Goal: Transaction & Acquisition: Purchase product/service

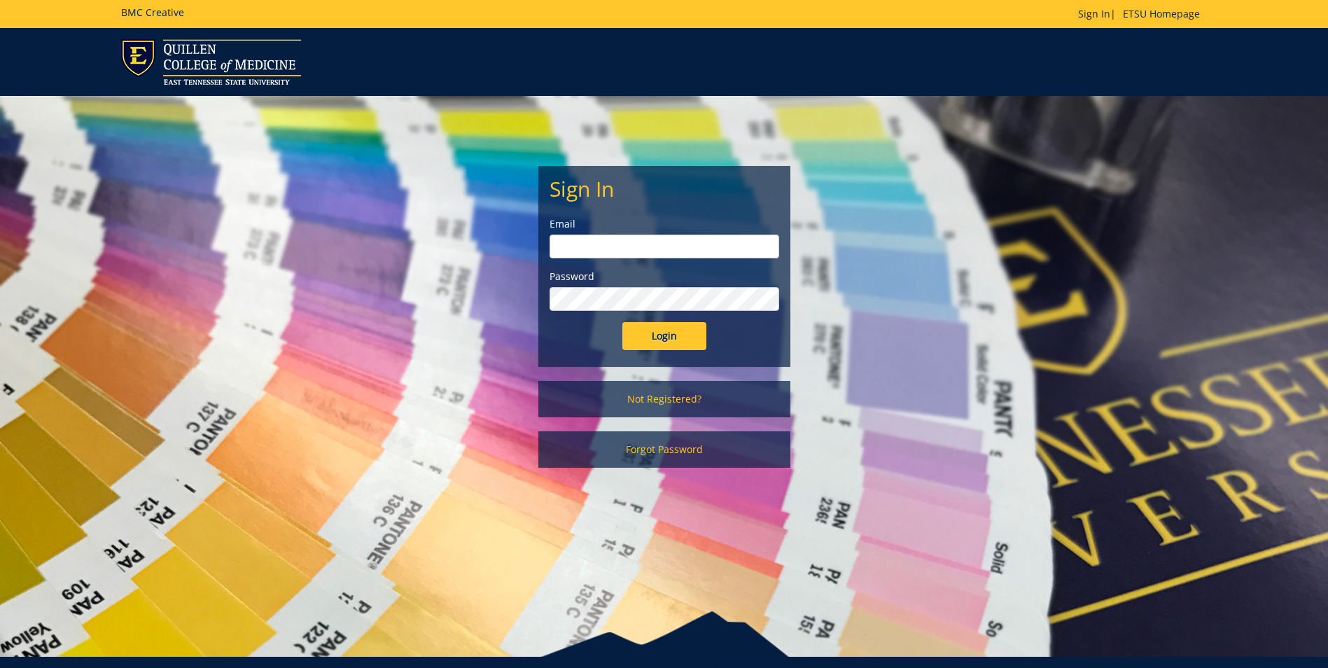
click at [614, 237] on input "email" at bounding box center [665, 247] width 230 height 24
type input "[EMAIL_ADDRESS][DOMAIN_NAME]"
click at [623, 322] on input "Login" at bounding box center [665, 336] width 84 height 28
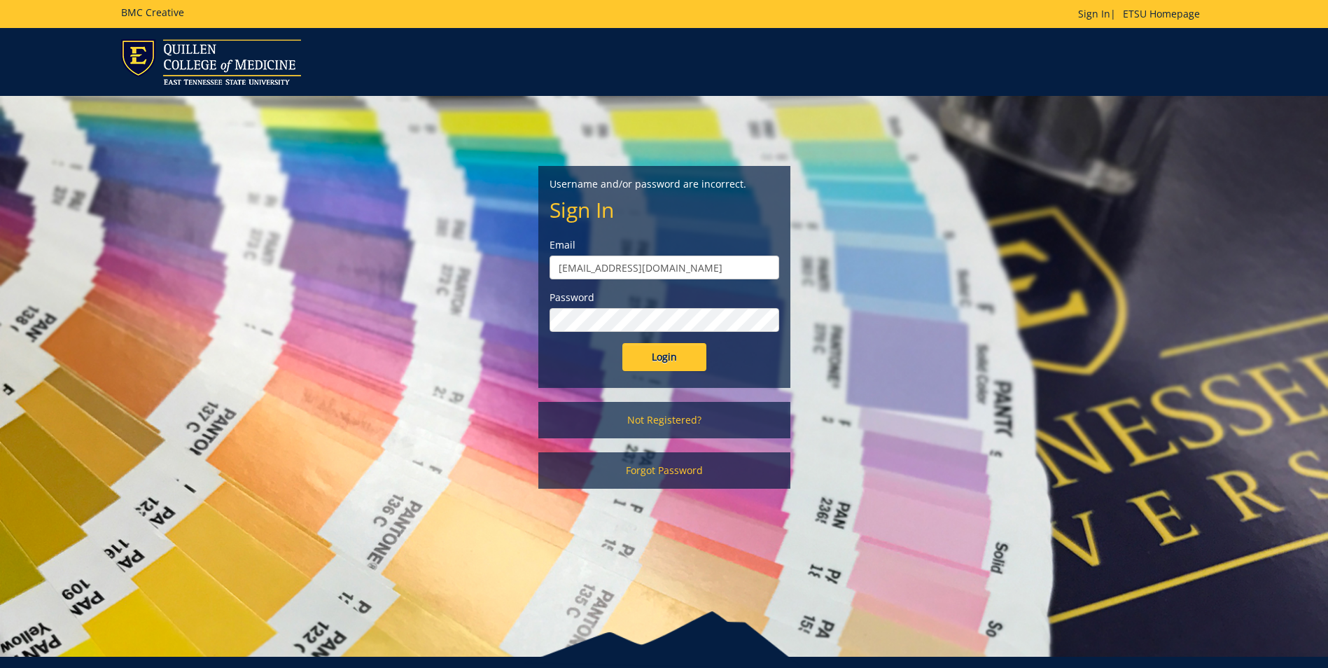
click at [623, 343] on input "Login" at bounding box center [665, 357] width 84 height 28
click at [690, 421] on link "Not Registered?" at bounding box center [664, 420] width 252 height 36
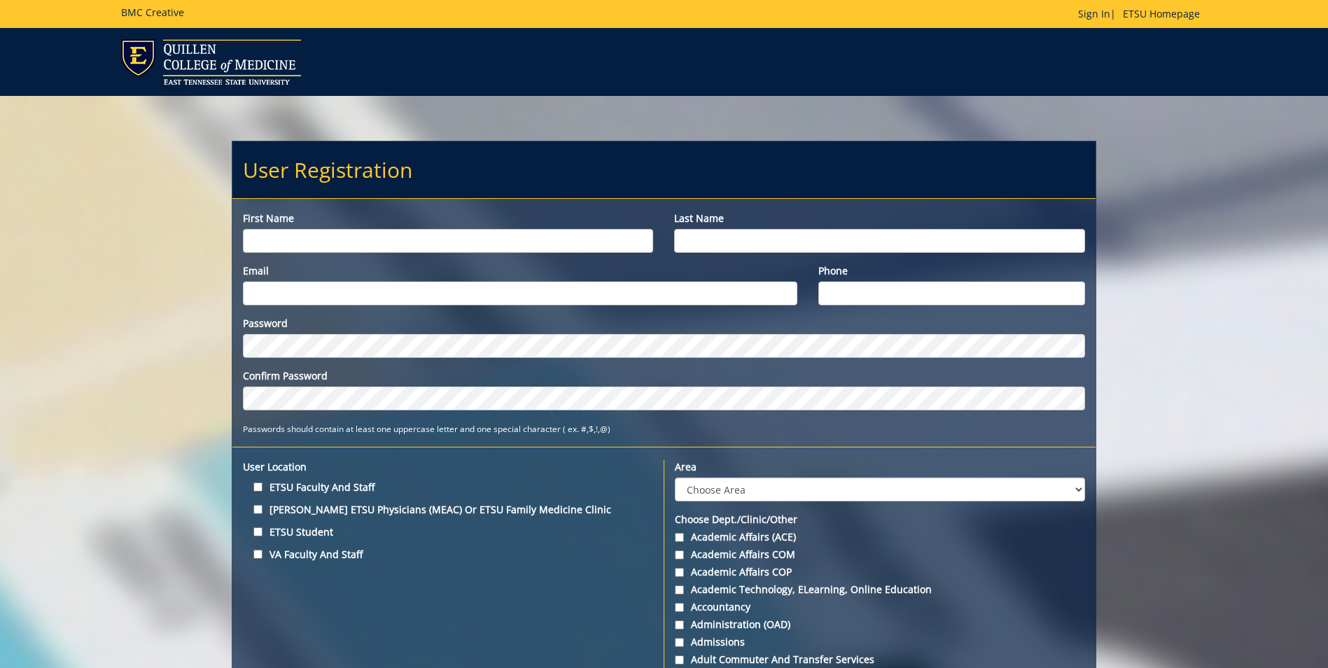
click at [412, 233] on input "First name" at bounding box center [448, 241] width 410 height 24
type input "Ashley"
click at [721, 241] on input "Last name" at bounding box center [879, 241] width 410 height 24
type input "Gregg"
click at [679, 292] on input "Email" at bounding box center [520, 293] width 555 height 24
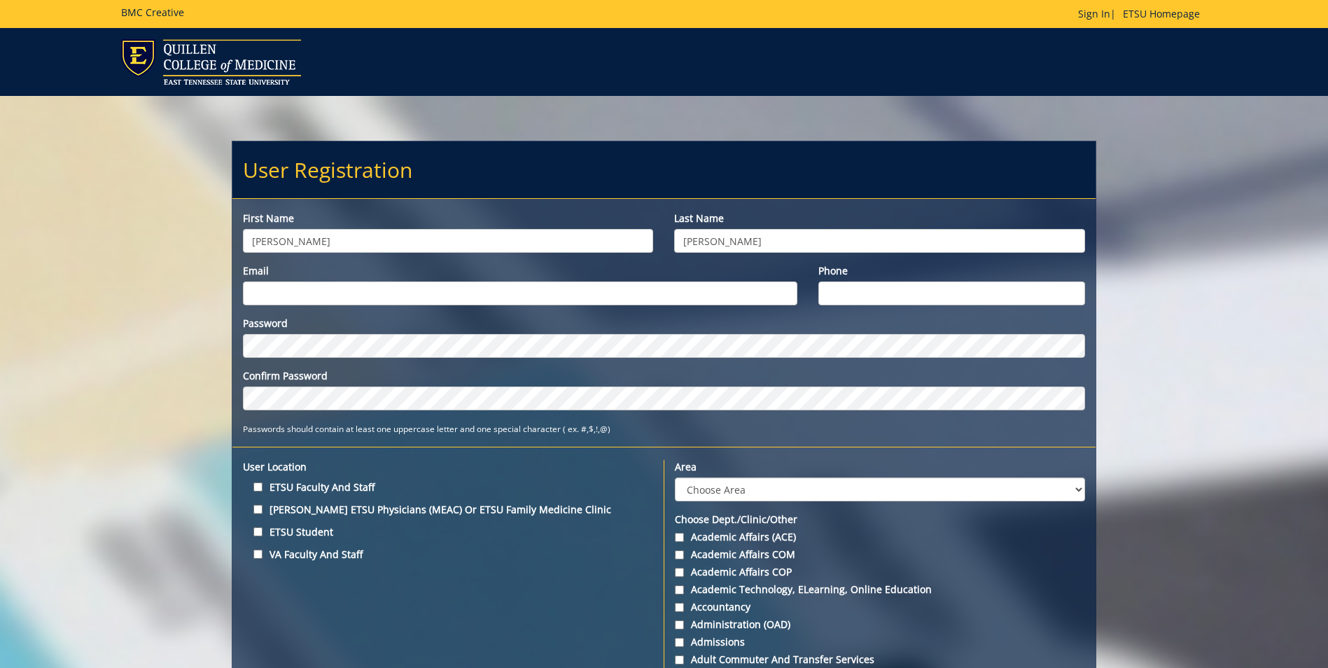
type input "greggad@etsu.edu"
click at [868, 288] on input "Phone" at bounding box center [952, 293] width 267 height 24
type input "4234397074"
click at [328, 358] on div "Password Confirm Password" at bounding box center [664, 364] width 842 height 94
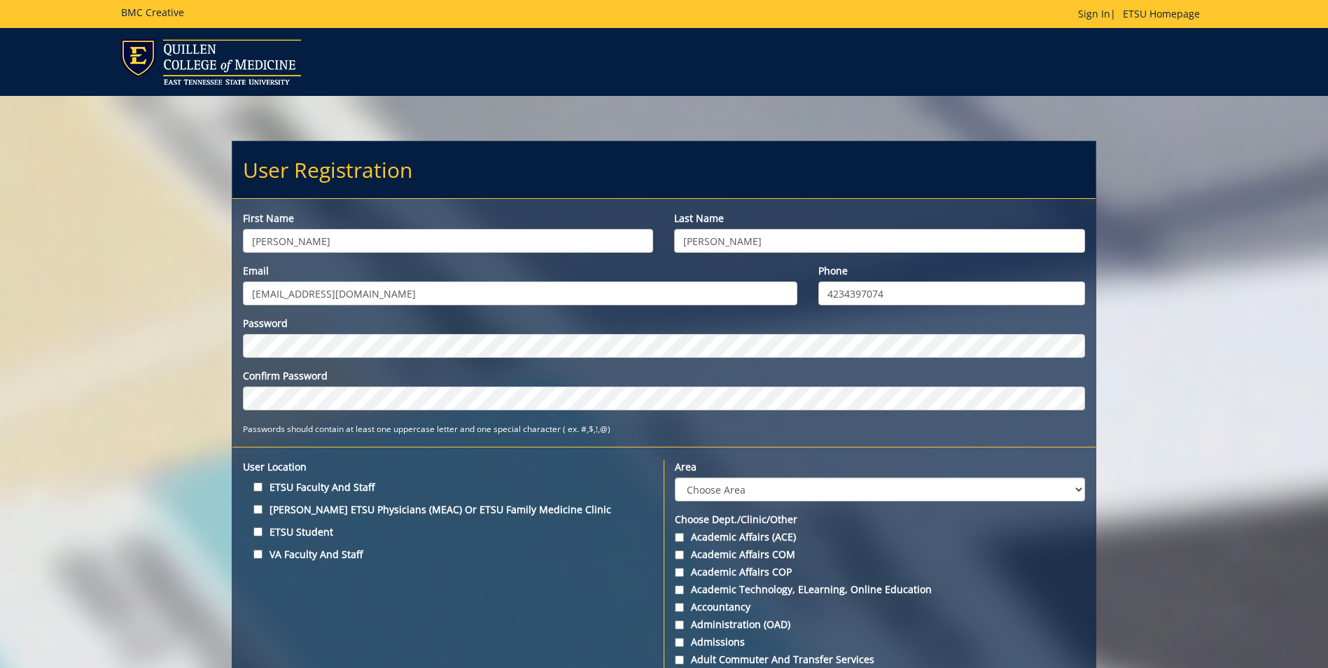
click at [1073, 412] on div "Password Confirm Password Passwords should contain at least one uppercase lette…" at bounding box center [663, 376] width 863 height 119
click at [832, 491] on select "Choose Area Administration Advancement (ADM) BucSports Business & Finance Clemm…" at bounding box center [880, 490] width 410 height 24
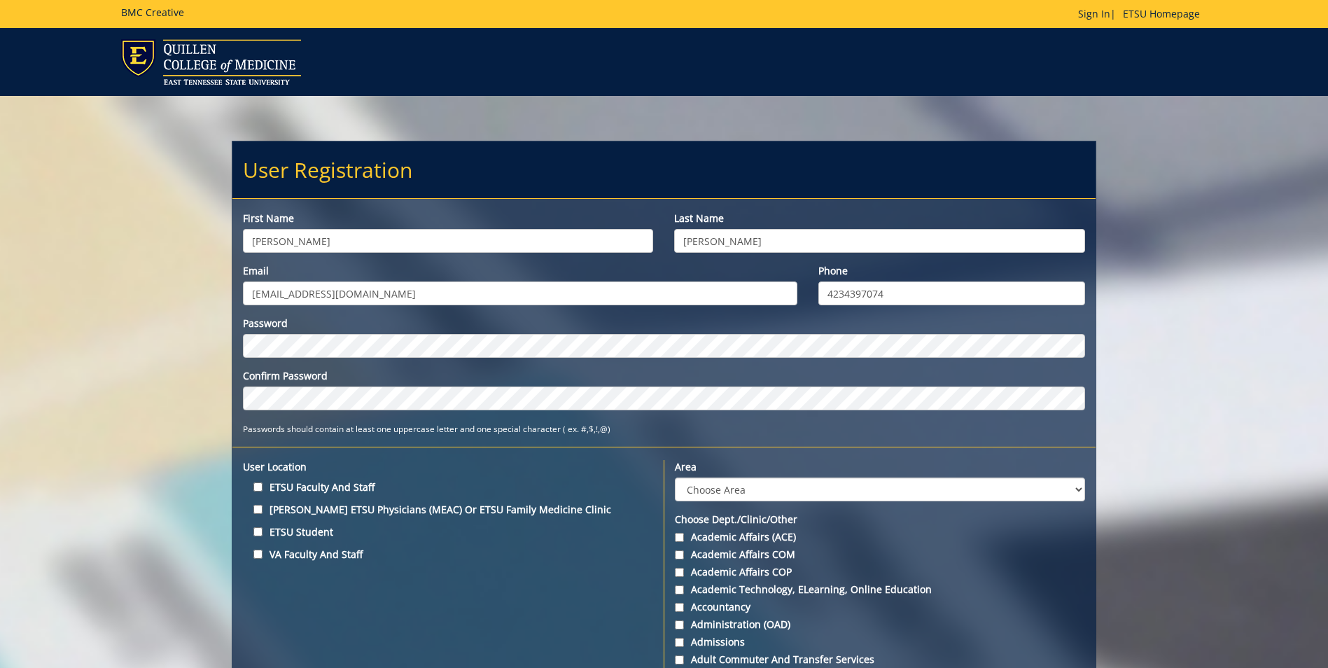
click at [813, 491] on select "Choose Area Administration Advancement (ADM) BucSports Business & Finance Clemm…" at bounding box center [880, 490] width 410 height 24
select select "1"
click at [675, 478] on select "Choose Area Administration Advancement (ADM) BucSports Business & Finance Clemm…" at bounding box center [880, 490] width 410 height 24
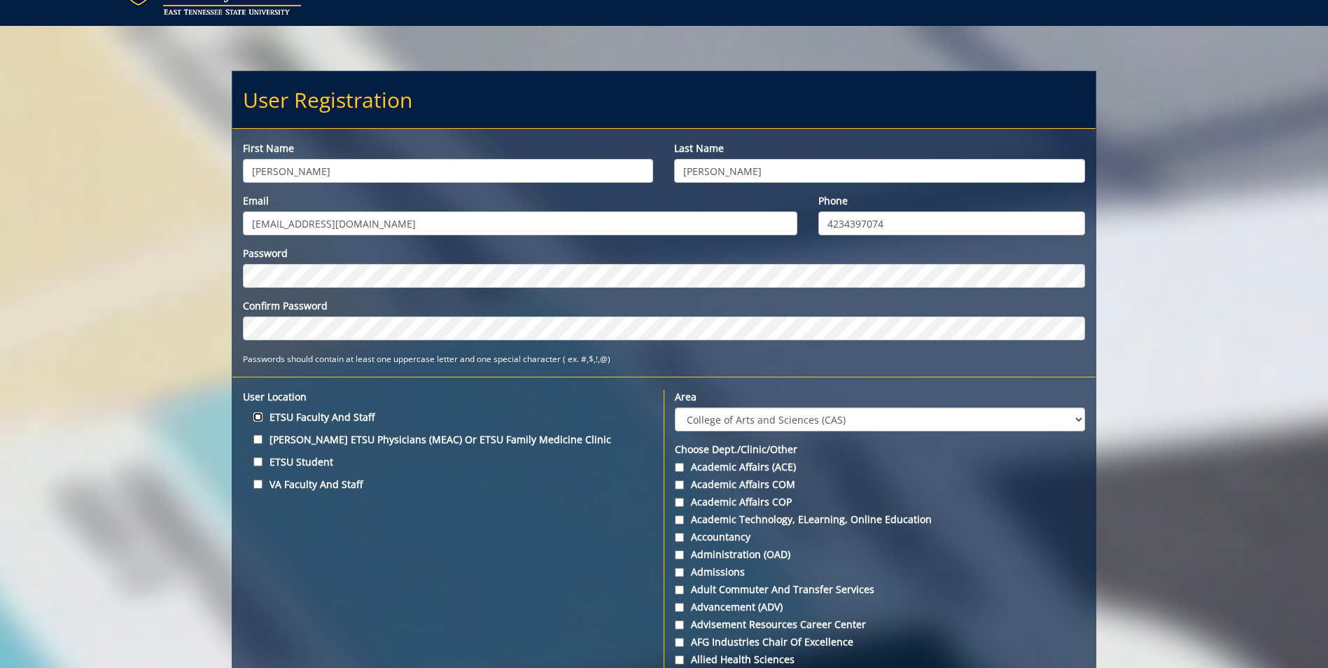
click at [256, 413] on input "ETSU Faculty and Staff" at bounding box center [257, 416] width 9 height 9
checkbox input "true"
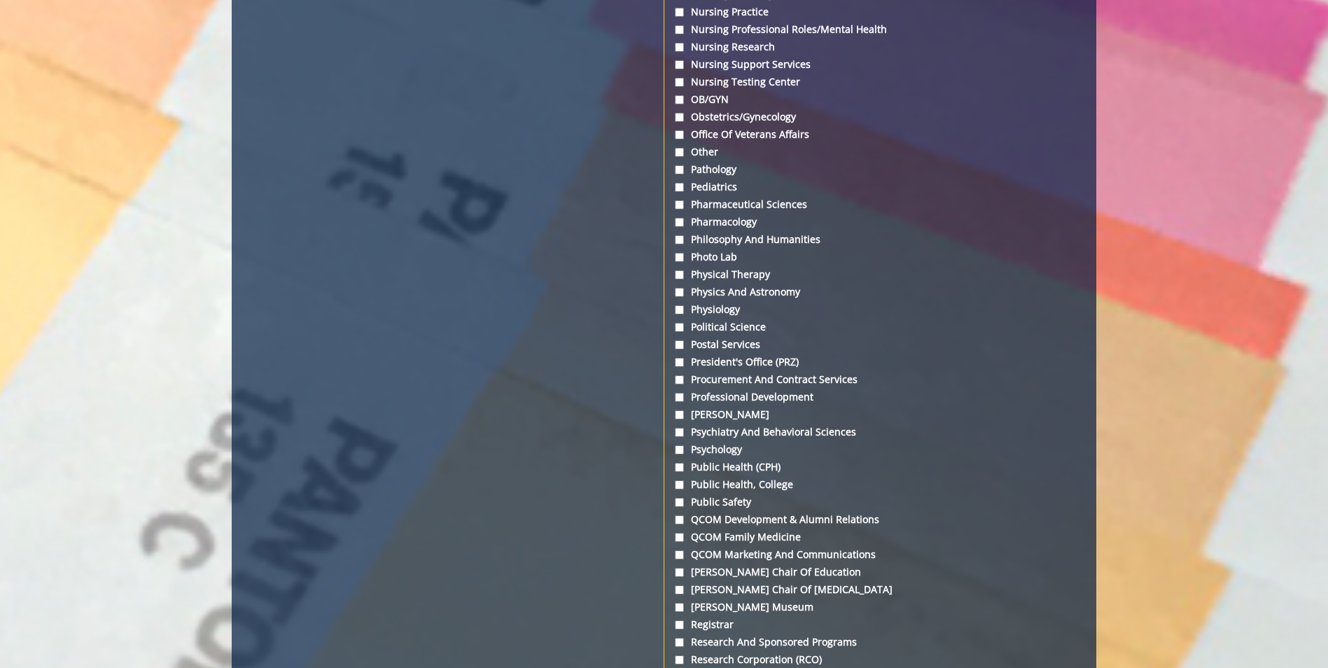
scroll to position [3991, 0]
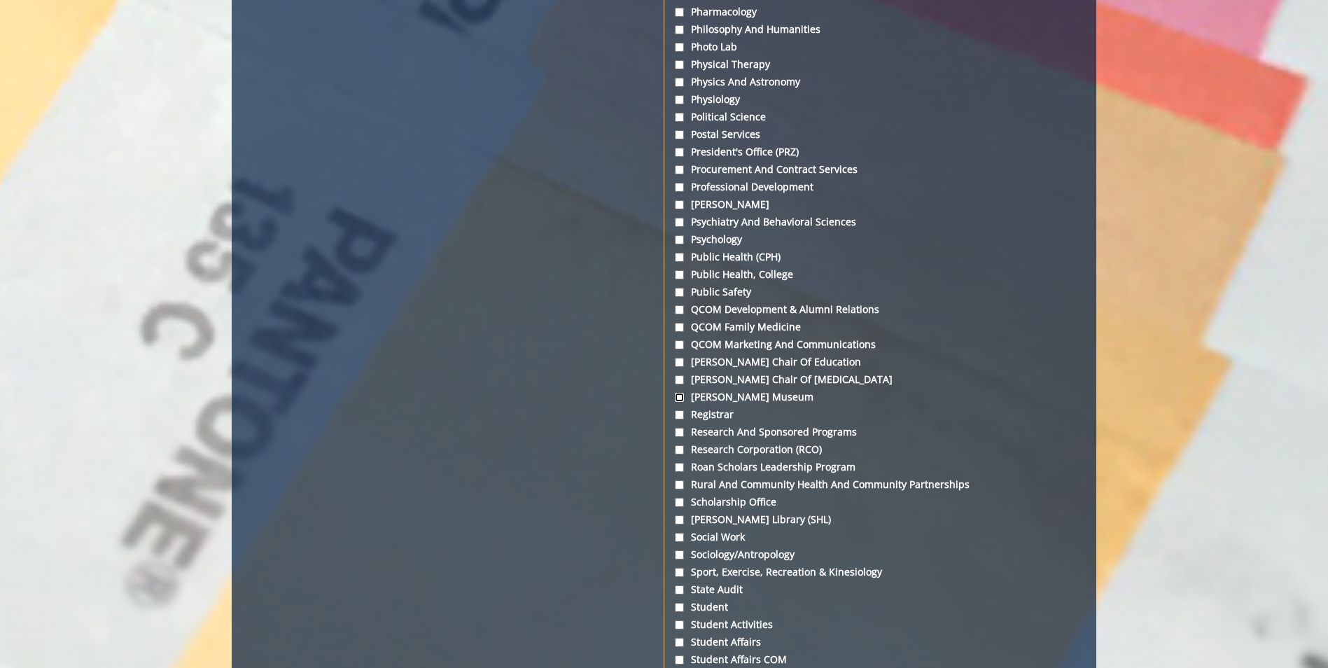
click at [676, 396] on input "Reece Museum" at bounding box center [679, 397] width 9 height 9
checkbox input "true"
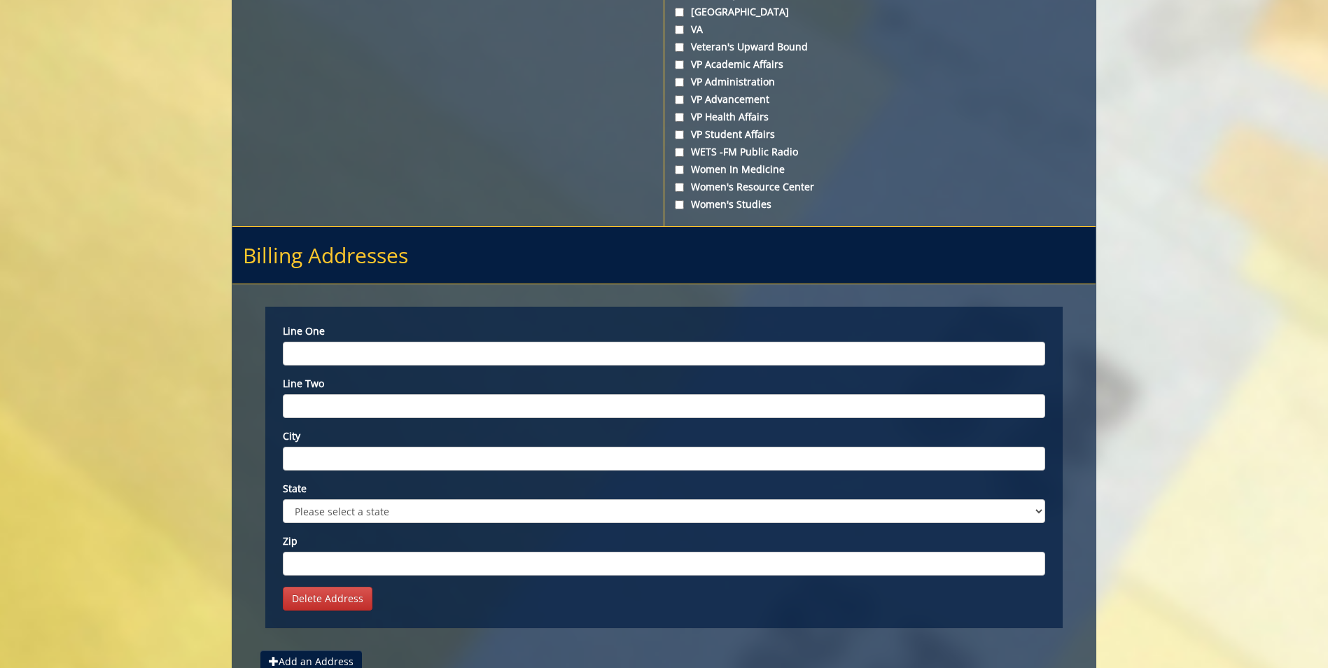
scroll to position [5252, 0]
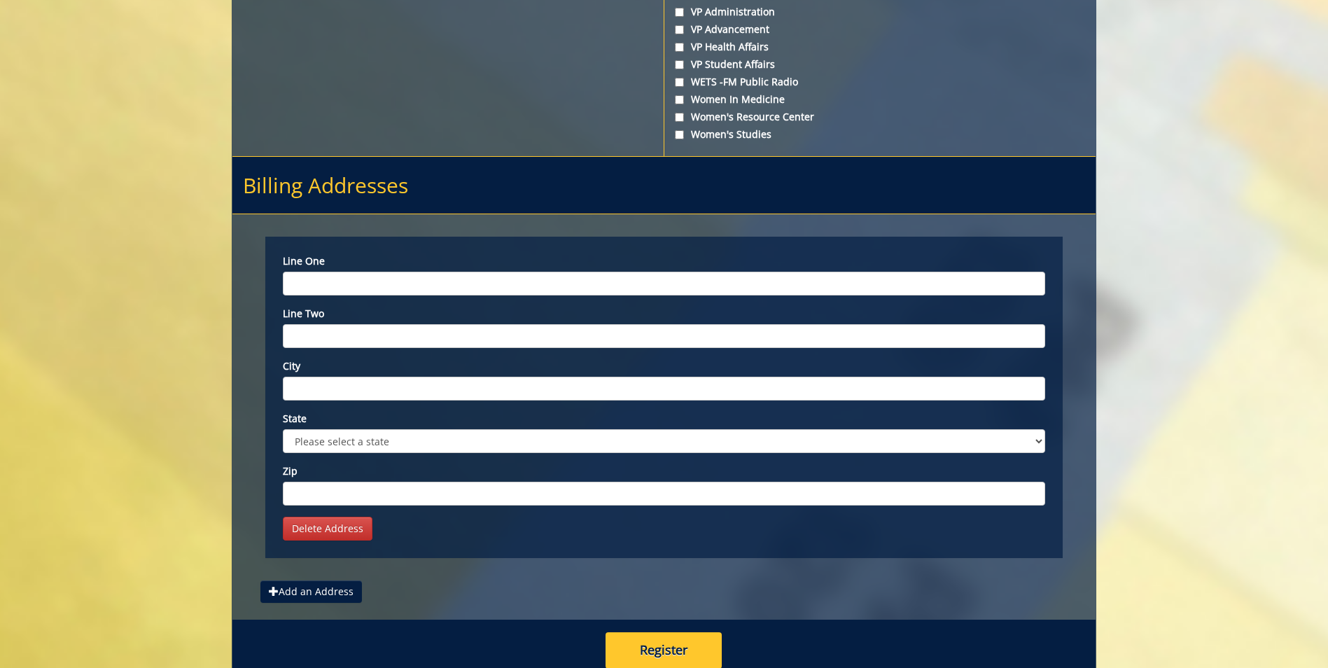
click at [452, 277] on input "Line one" at bounding box center [664, 284] width 763 height 24
type input "Reece Museum"
click at [342, 398] on input "City" at bounding box center [664, 389] width 763 height 24
click at [353, 340] on input "Line two" at bounding box center [664, 336] width 763 height 24
type input "PO Box 70660"
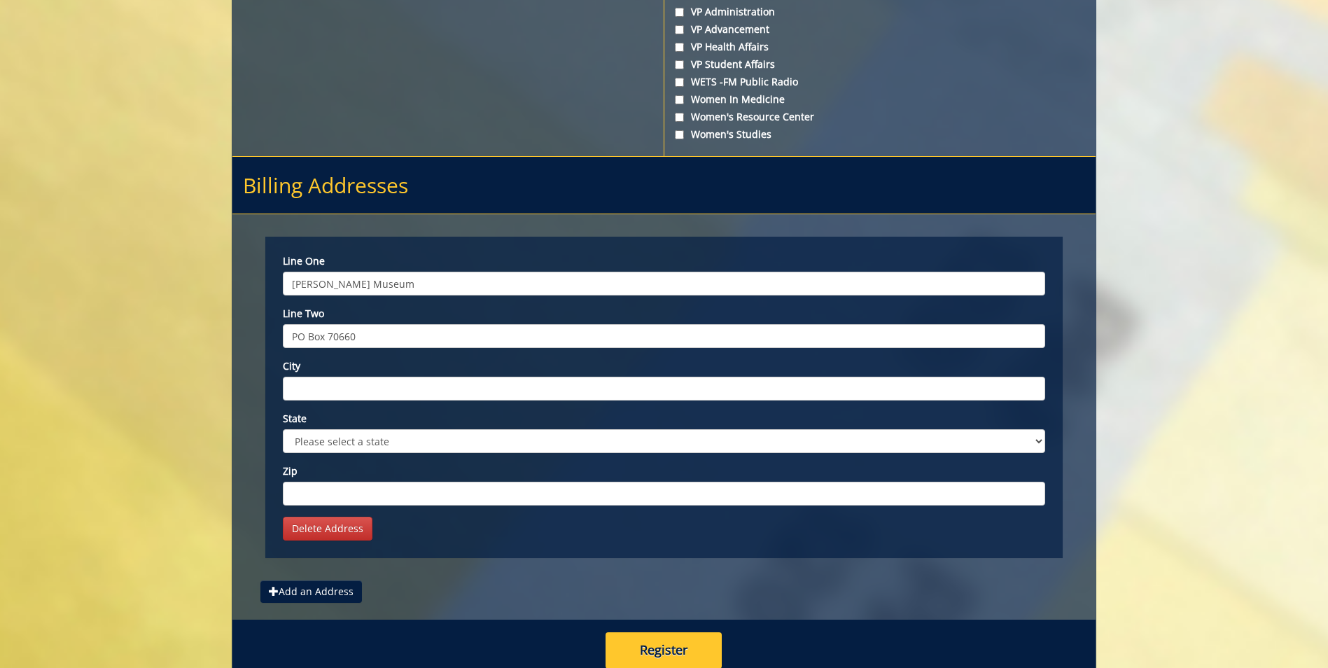
click at [332, 398] on input "City" at bounding box center [664, 389] width 763 height 24
type input "Johnson City"
click at [388, 439] on select "Please select a state AK AL AR AS AZ CA CO CT DC DE FL FM GA GU HI IA ID IL IN …" at bounding box center [664, 441] width 763 height 24
select select "1"
click at [283, 429] on select "Please select a state AK AL AR AS AZ CA CO CT DC DE FL FM GA GU HI IA ID IL IN …" at bounding box center [664, 441] width 763 height 24
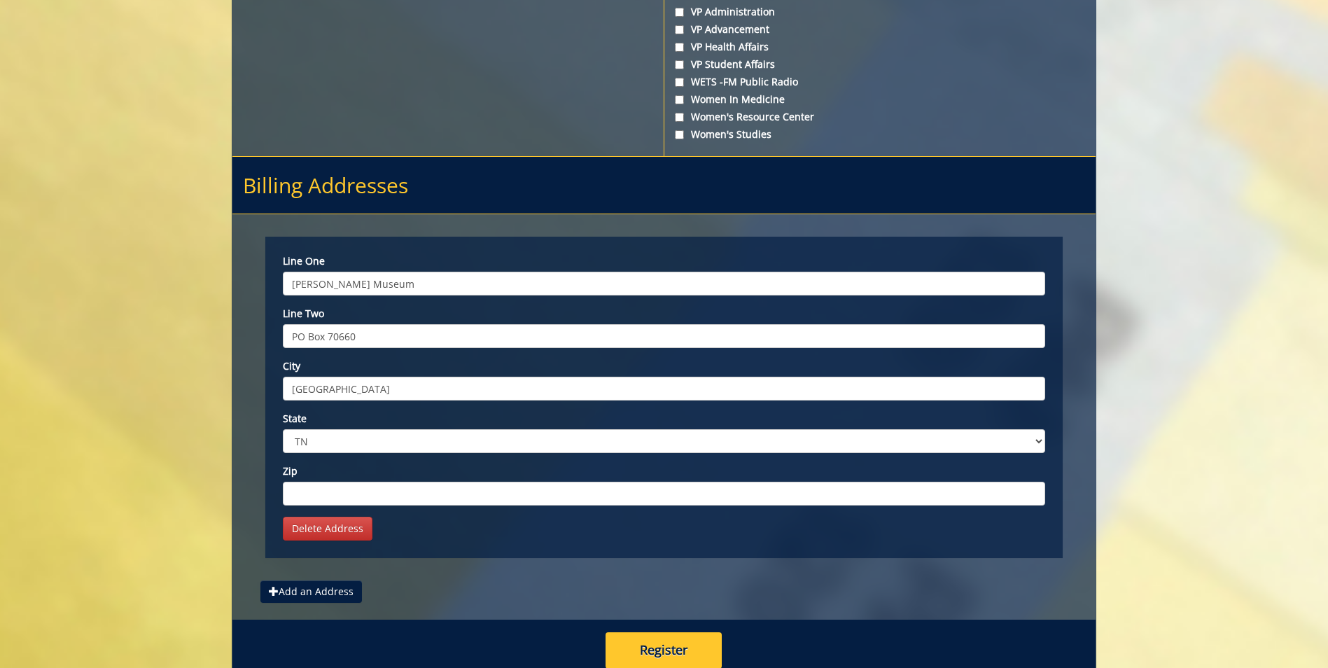
click at [343, 491] on input "Zip" at bounding box center [664, 494] width 763 height 24
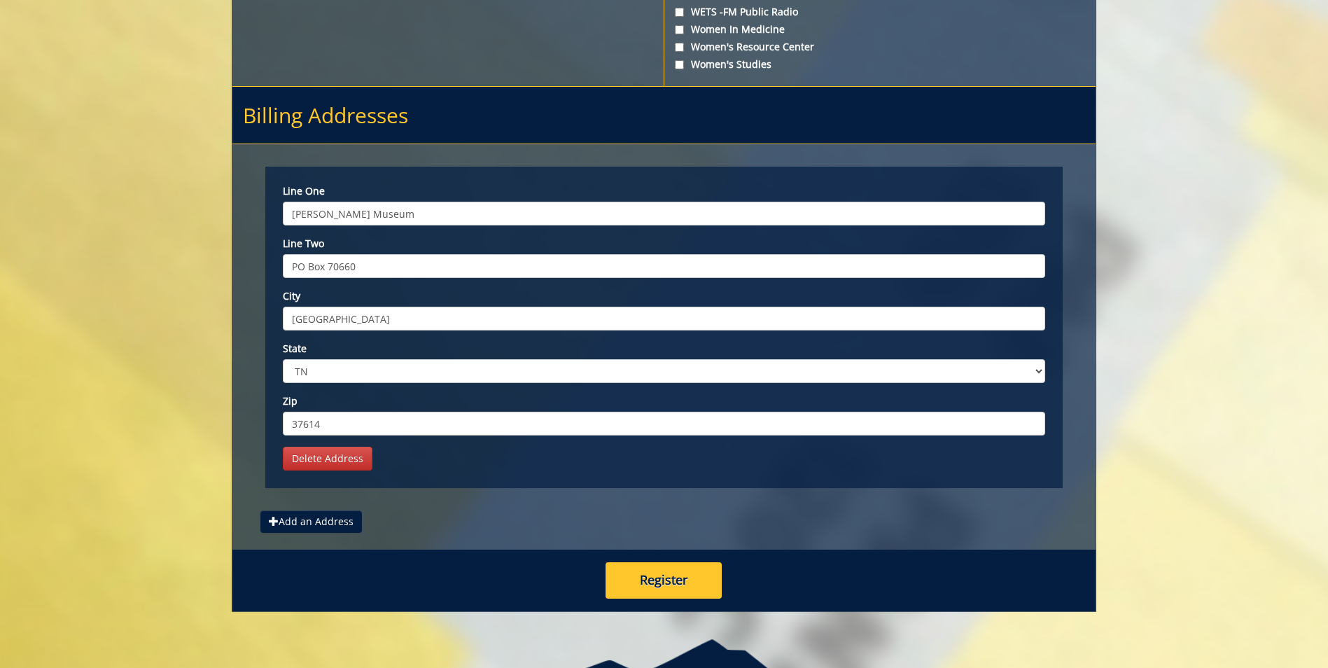
type input "37614"
click at [702, 590] on button "Register" at bounding box center [664, 580] width 116 height 36
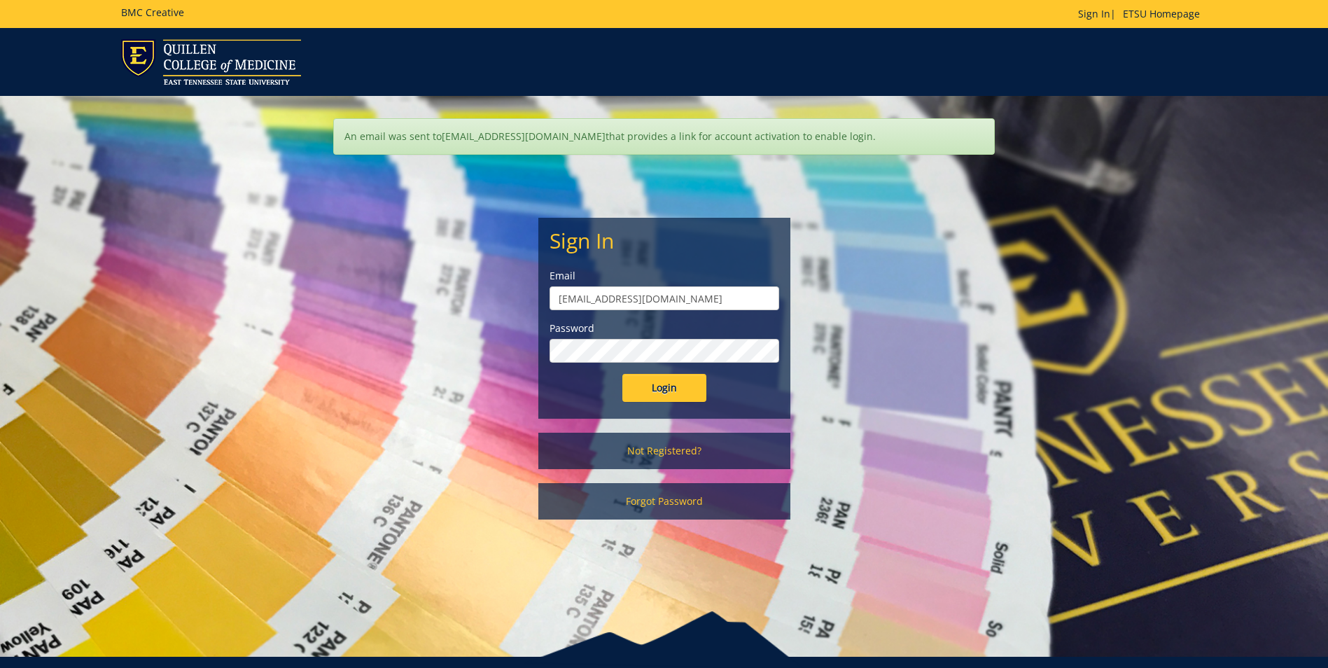
click at [623, 374] on input "Login" at bounding box center [665, 388] width 84 height 28
click at [670, 389] on input "Login" at bounding box center [665, 388] width 84 height 28
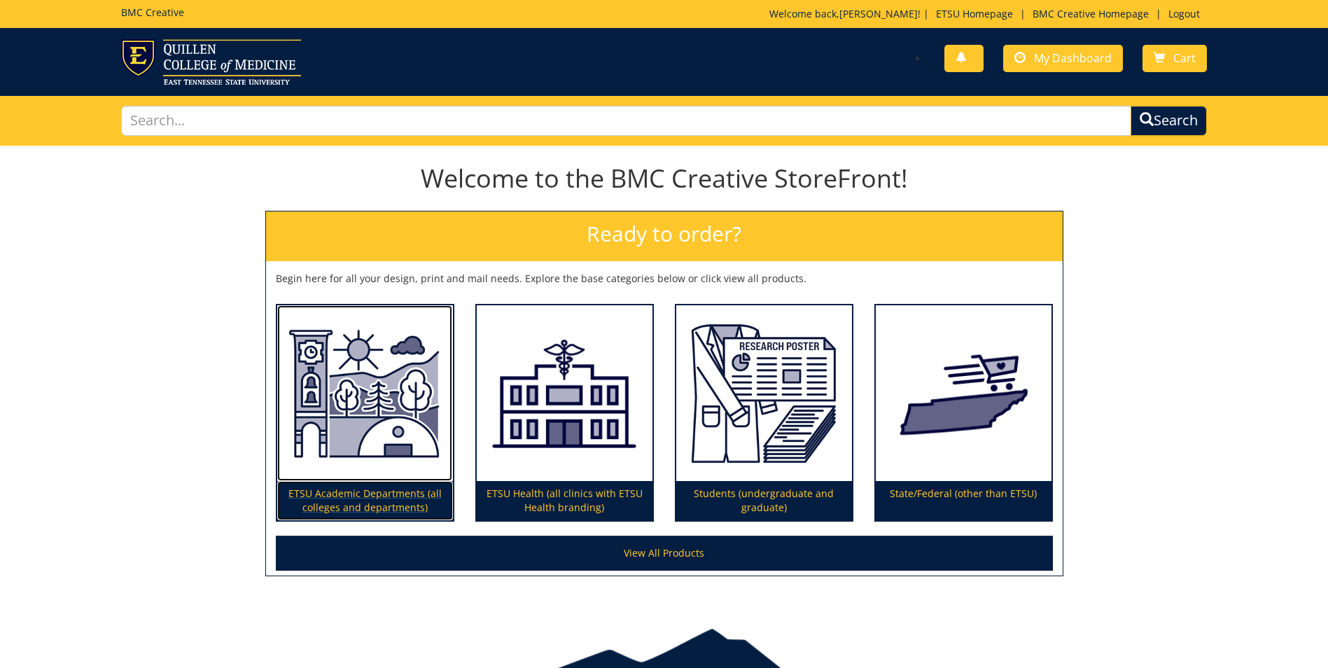
click at [347, 503] on p "ETSU Academic Departments (all colleges and departments)" at bounding box center [365, 500] width 176 height 39
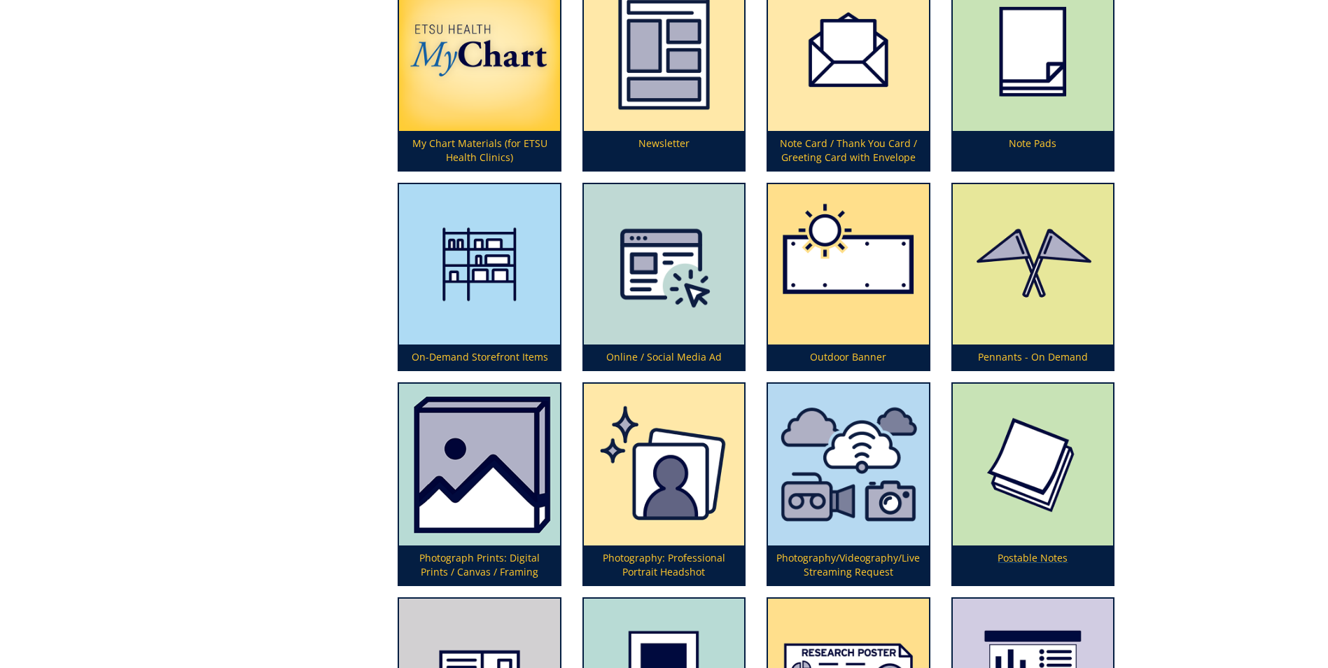
scroll to position [3361, 0]
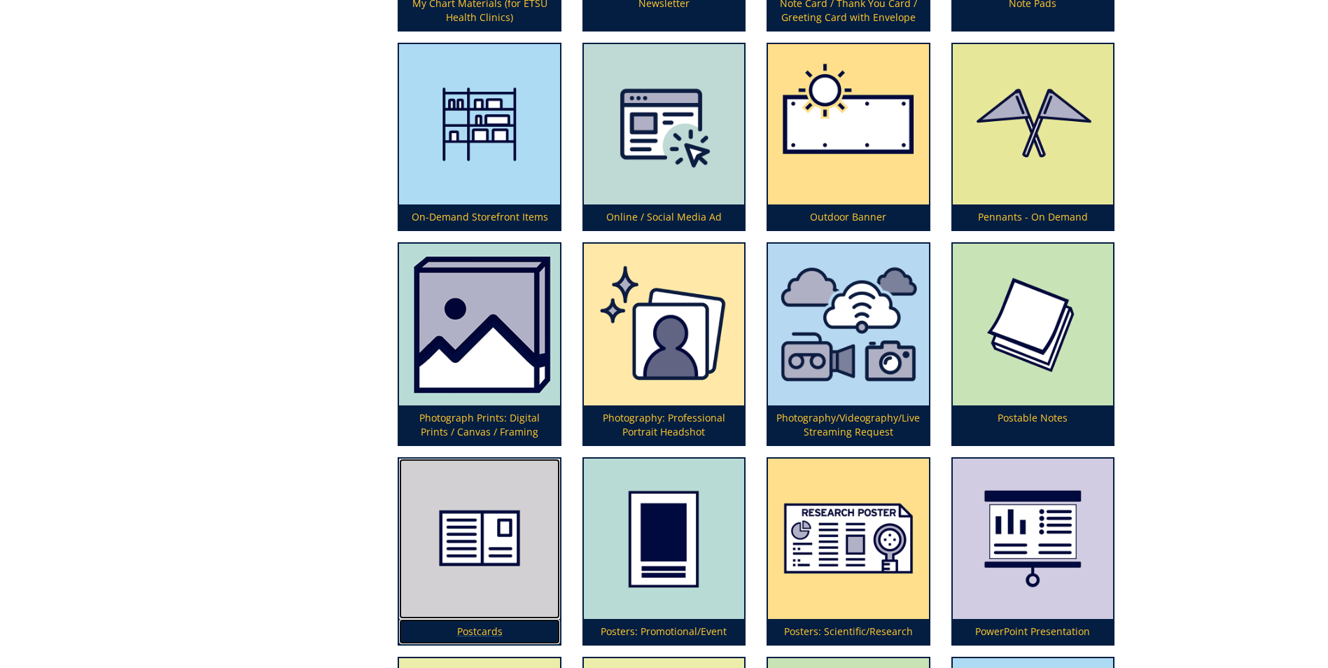
click at [510, 548] on img at bounding box center [479, 539] width 160 height 160
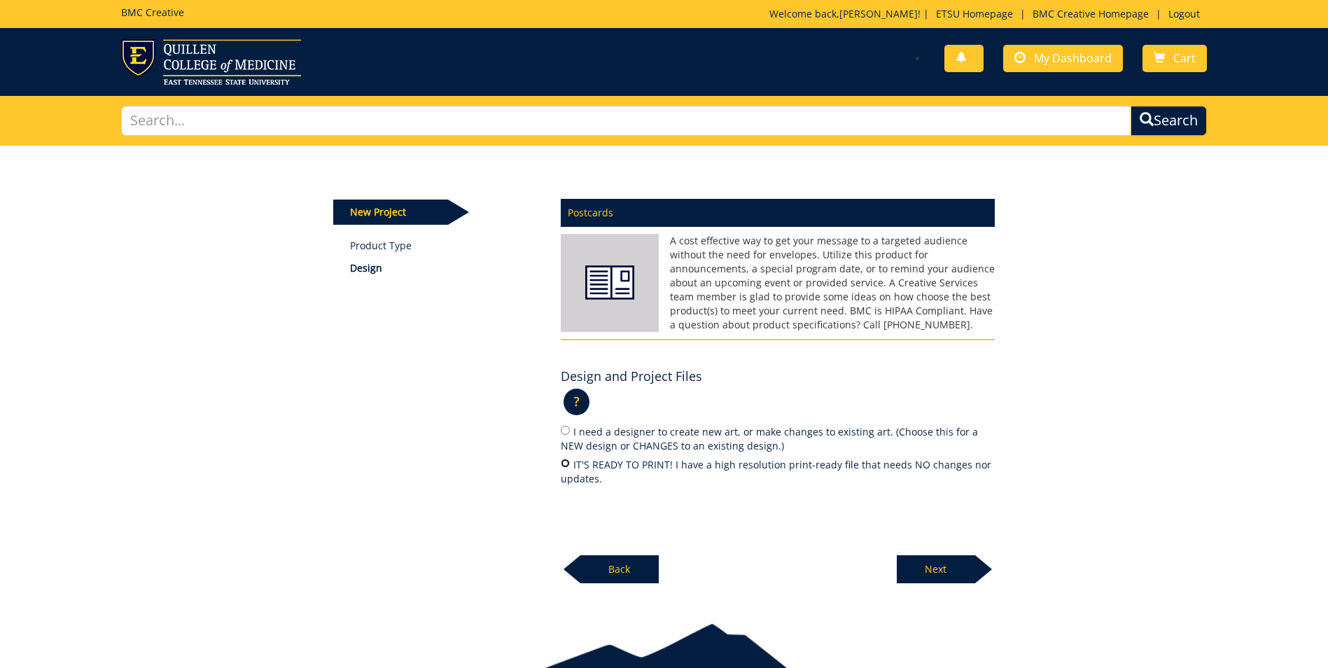
click at [562, 461] on input "IT'S READY TO PRINT! I have a high resolution print-ready file that needs NO ch…" at bounding box center [565, 463] width 9 height 9
radio input "true"
click at [960, 572] on p "Next" at bounding box center [936, 569] width 78 height 28
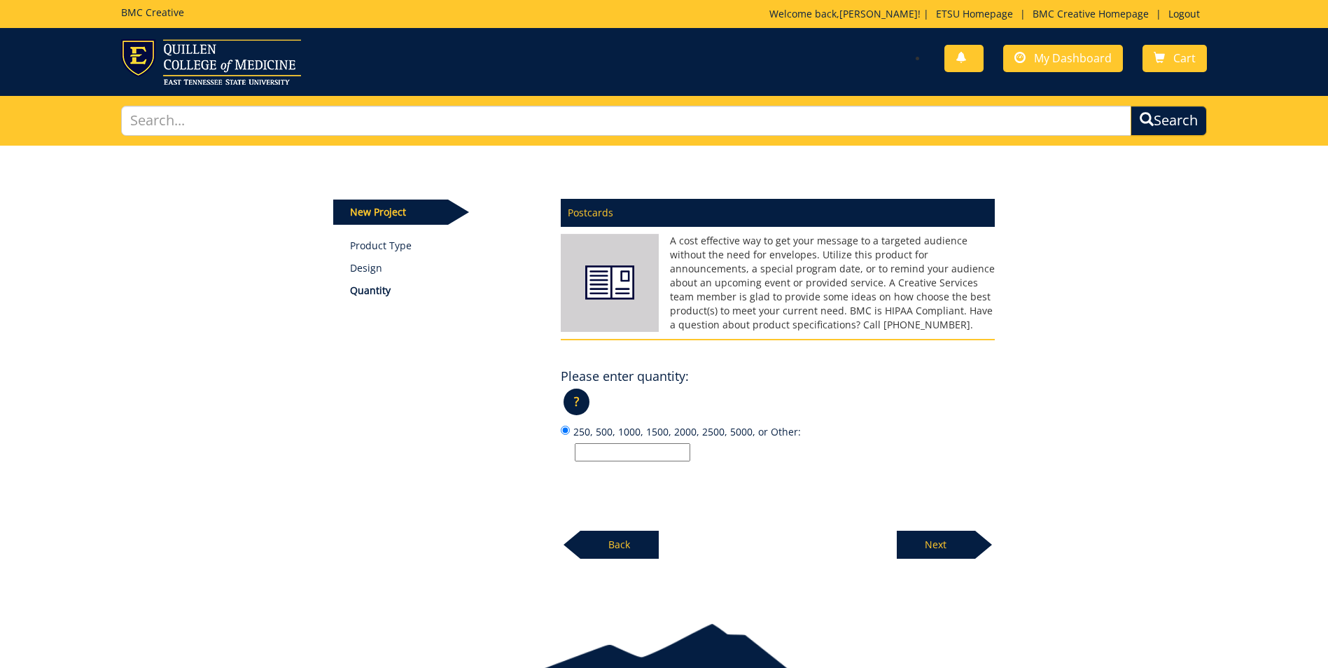
click at [624, 453] on input "250, 500, 1000, 1500, 2000, 2500, 5000, or Other:" at bounding box center [633, 452] width 116 height 18
